Goal: Transaction & Acquisition: Purchase product/service

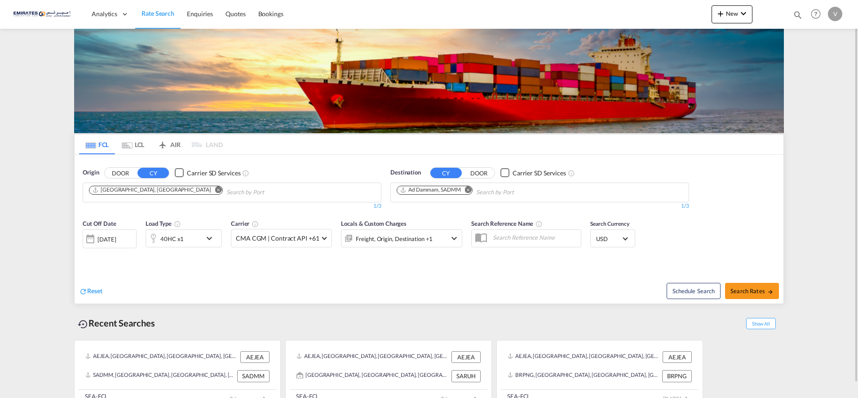
click at [467, 190] on md-icon "Remove" at bounding box center [468, 189] width 7 height 7
click at [447, 187] on input "Chips input." at bounding box center [439, 192] width 85 height 14
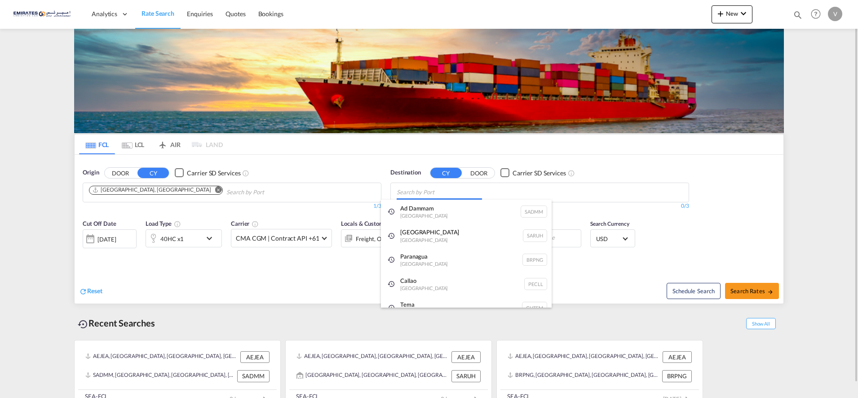
click at [410, 189] on body "Analytics Dashboard Rate Search Enquiries Quotes Bookings" at bounding box center [429, 199] width 858 height 398
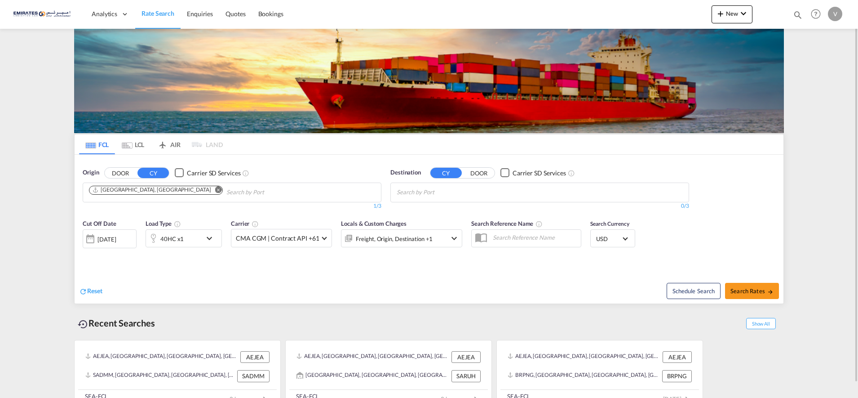
click at [410, 188] on body "Analytics Dashboard Rate Search Enquiries Quotes Bookings" at bounding box center [429, 199] width 858 height 398
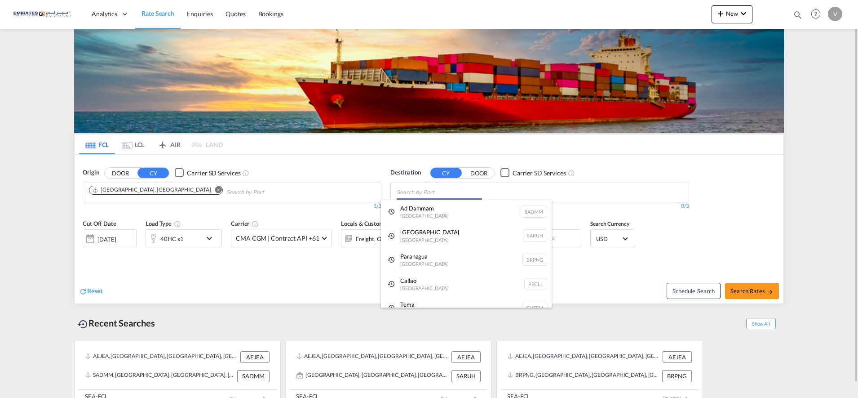
click at [406, 189] on body "Analytics Dashboard Rate Search Enquiries Quotes Bookings" at bounding box center [429, 199] width 858 height 398
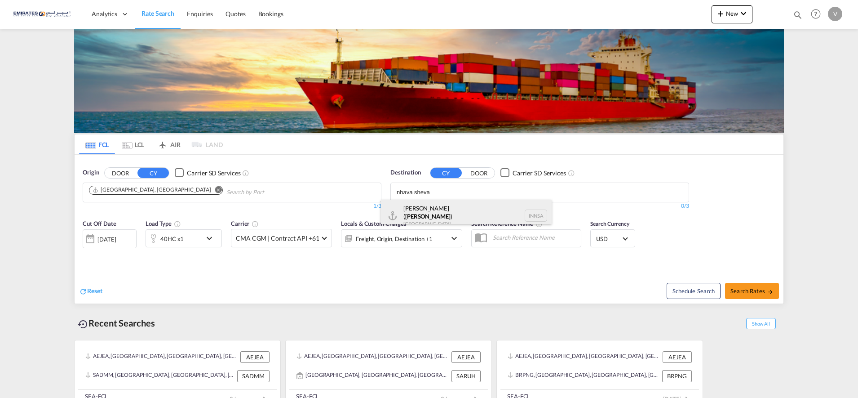
type input "nhava sheva"
click at [434, 205] on div "[PERSON_NAME] ( [GEOGRAPHIC_DATA] ) [GEOGRAPHIC_DATA] [GEOGRAPHIC_DATA]" at bounding box center [466, 215] width 171 height 32
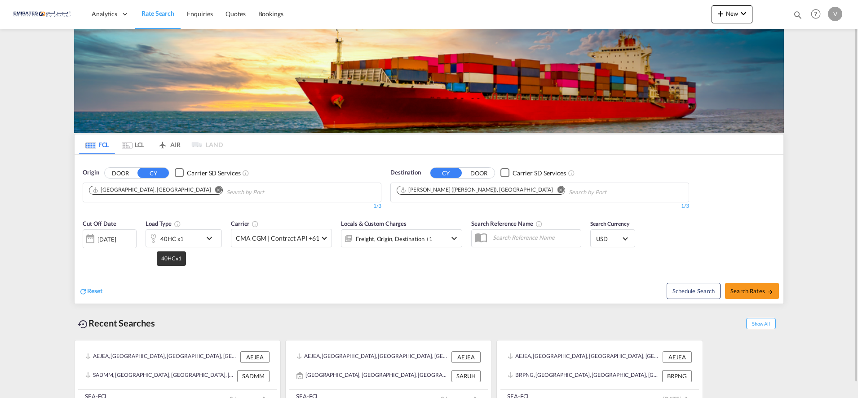
click at [174, 239] on div "40HC x1" at bounding box center [171, 238] width 23 height 13
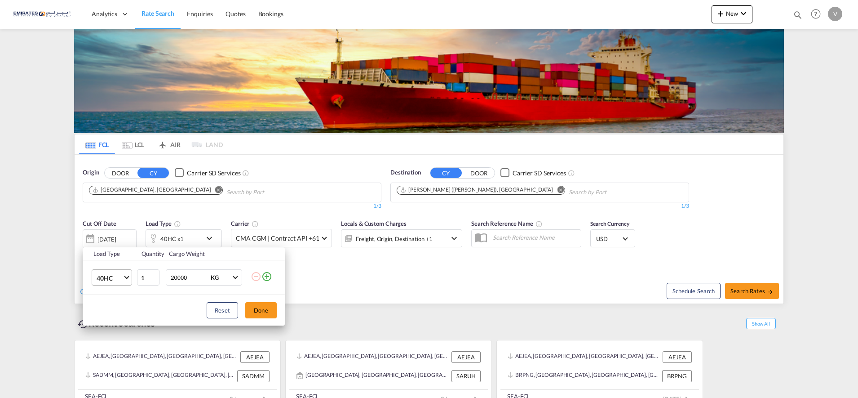
click at [111, 274] on span "40HC" at bounding box center [110, 278] width 26 height 9
click at [105, 234] on div "20GP" at bounding box center [105, 234] width 16 height 9
click at [265, 311] on button "Done" at bounding box center [260, 310] width 31 height 16
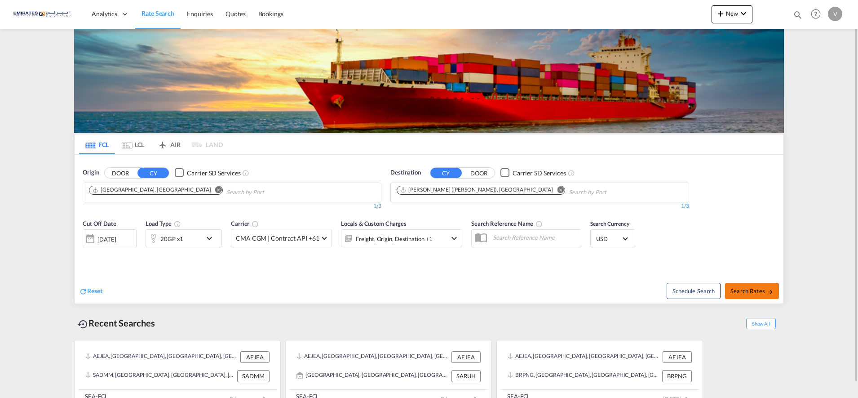
click at [754, 291] on span "Search Rates" at bounding box center [751, 290] width 43 height 7
type input "AEJEA to INNSA / [DATE]"
